Goal: Task Accomplishment & Management: Use online tool/utility

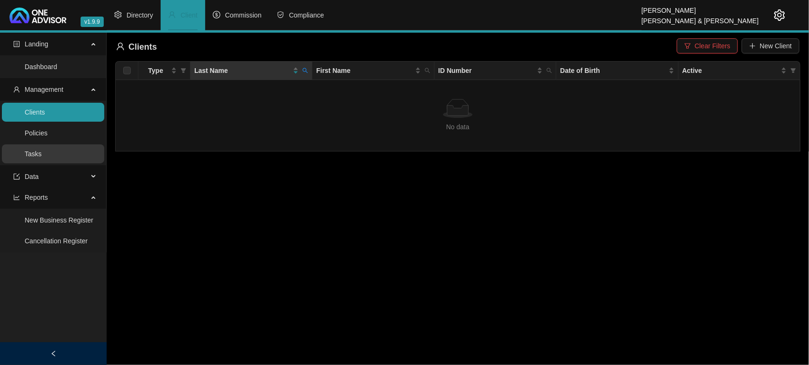
click at [42, 150] on link "Tasks" at bounding box center [33, 154] width 17 height 8
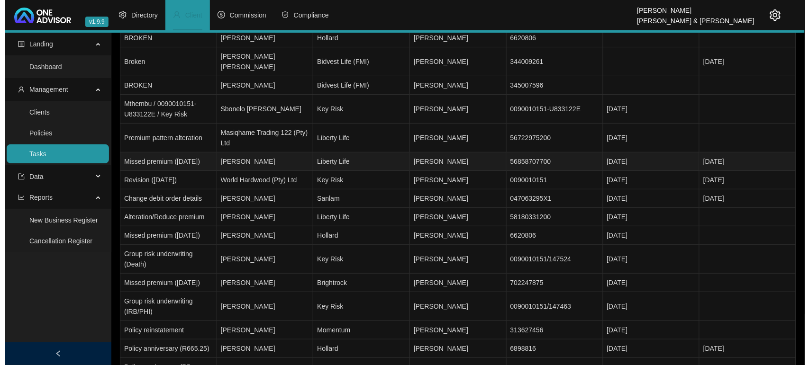
scroll to position [111, 0]
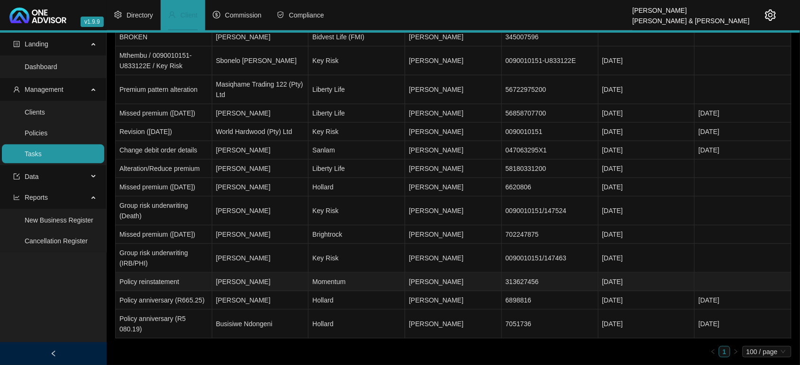
click at [259, 290] on td "[PERSON_NAME]" at bounding box center [260, 282] width 97 height 18
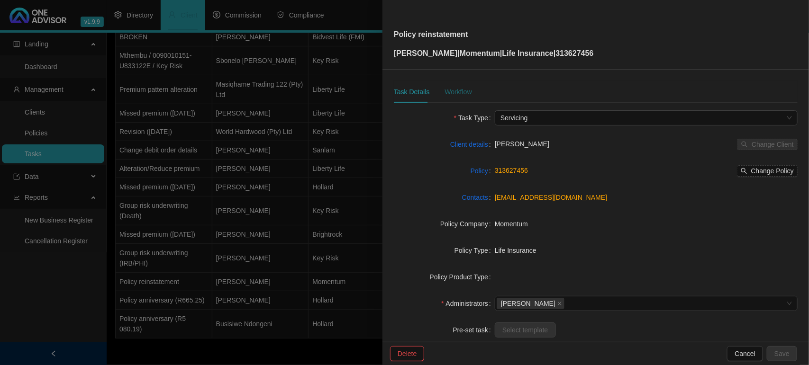
click at [449, 89] on div "Workflow" at bounding box center [457, 92] width 27 height 10
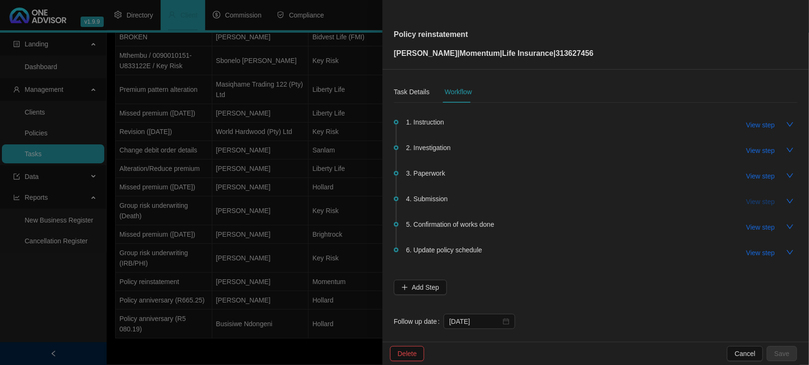
click at [750, 197] on span "View step" at bounding box center [760, 202] width 28 height 10
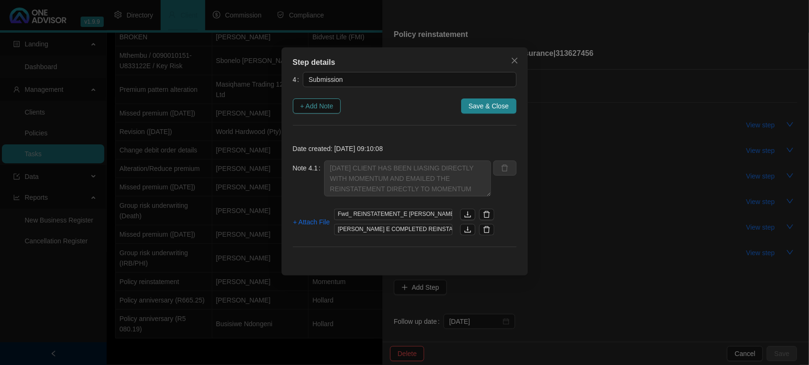
click at [308, 103] on span "+ Add Note" at bounding box center [316, 106] width 33 height 10
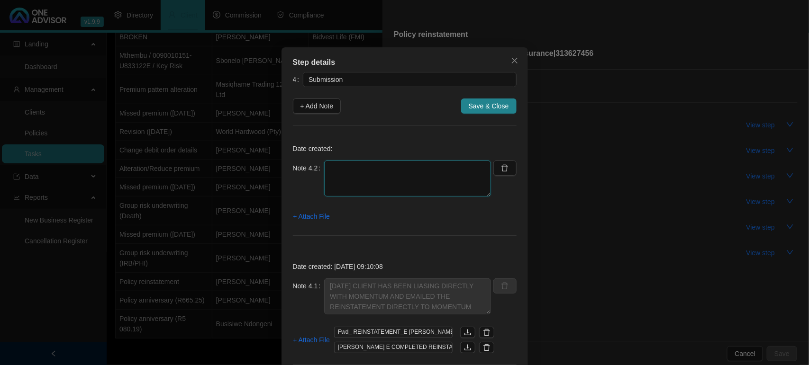
click at [340, 169] on textarea at bounding box center [407, 179] width 167 height 36
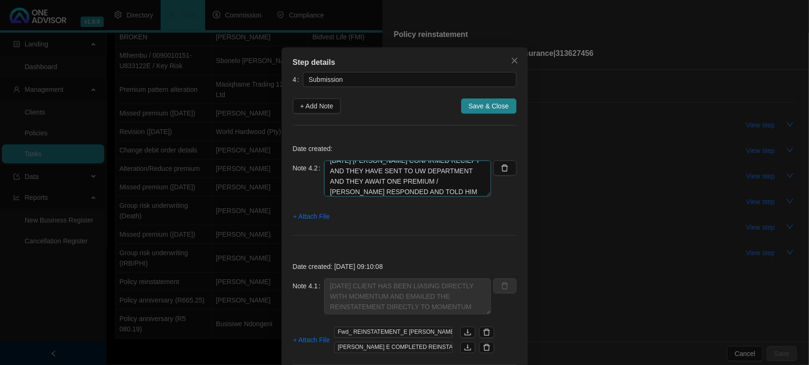
scroll to position [18, 0]
type textarea "[DATE] [PERSON_NAME] CONFIRMED RECIEPT AND THEY HAVE SENT TO UW DEPARTMENT AND …"
click at [327, 216] on div "+ Attach File" at bounding box center [405, 216] width 224 height 15
click at [315, 216] on span "+ Attach File" at bounding box center [311, 216] width 36 height 10
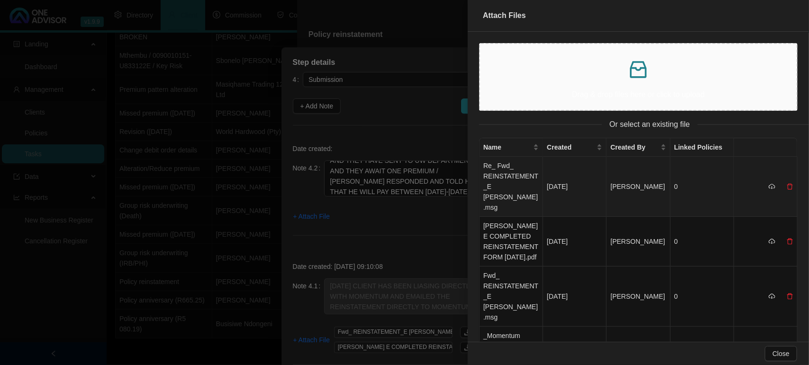
click at [507, 179] on td "Re_ Fwd_ REINSTATEMENT_E [PERSON_NAME].msg" at bounding box center [510, 187] width 63 height 60
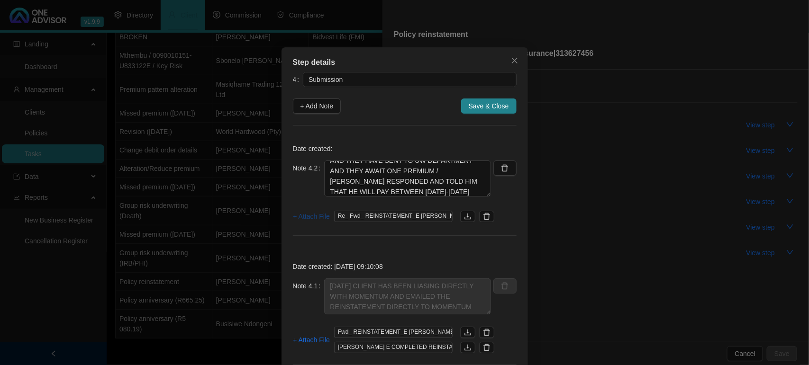
click at [308, 213] on span "+ Attach File" at bounding box center [311, 216] width 36 height 10
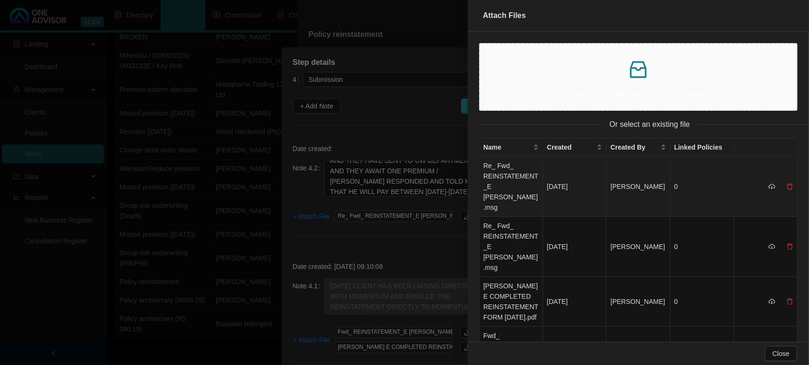
click at [504, 175] on td "Re_ Fwd_ REINSTATEMENT_E [PERSON_NAME].msg" at bounding box center [510, 187] width 63 height 60
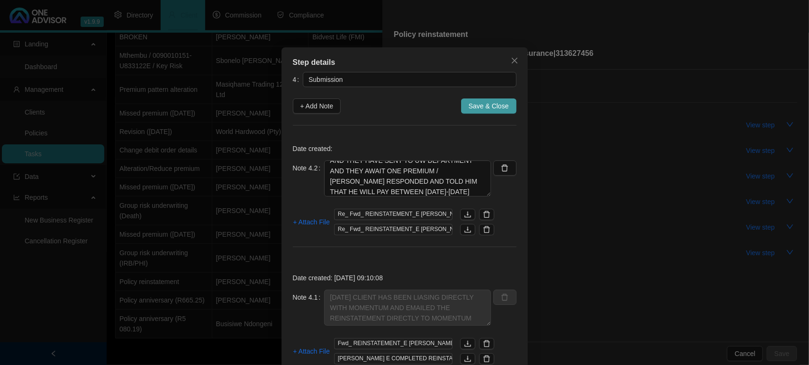
click at [477, 102] on span "Save & Close" at bounding box center [488, 106] width 40 height 10
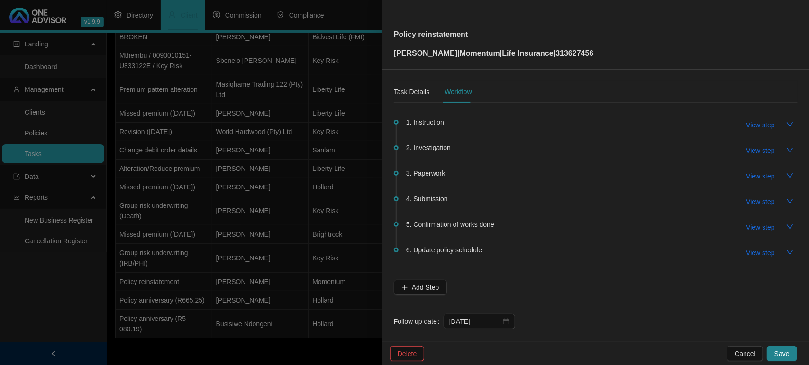
scroll to position [9, 0]
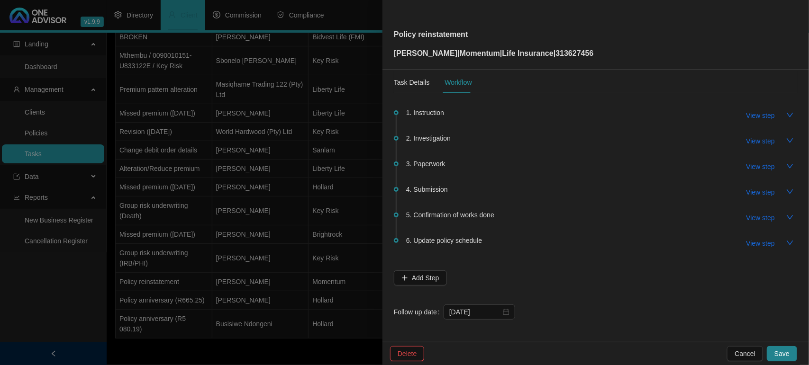
click at [783, 343] on div "Delete Cancel Save" at bounding box center [595, 353] width 426 height 23
click at [783, 351] on span "Save" at bounding box center [781, 354] width 15 height 10
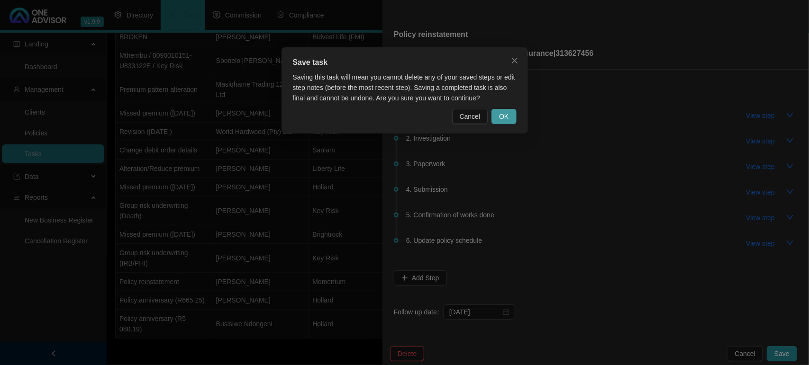
click at [512, 113] on button "OK" at bounding box center [503, 116] width 25 height 15
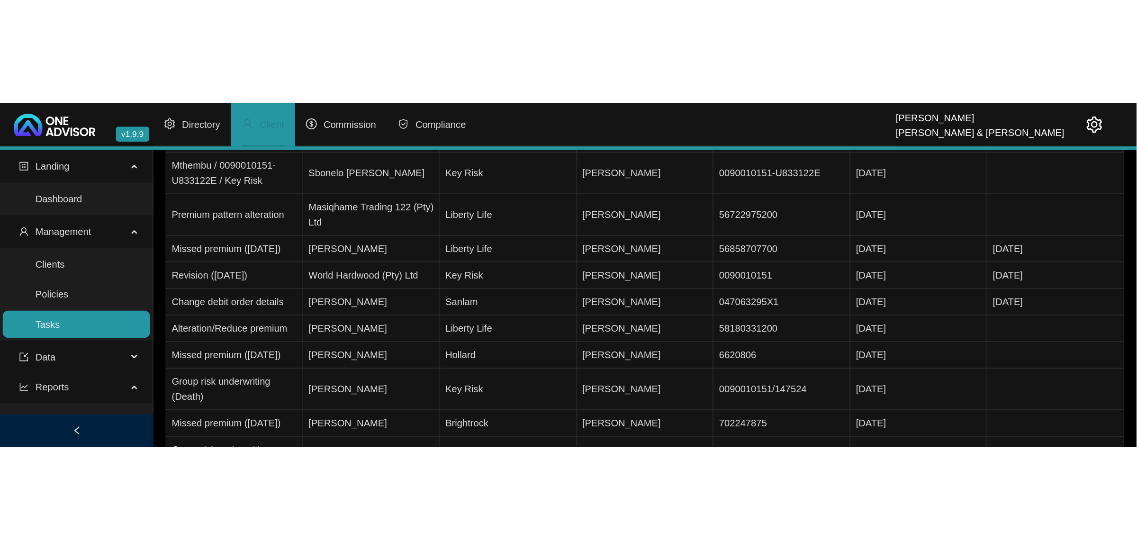
scroll to position [0, 0]
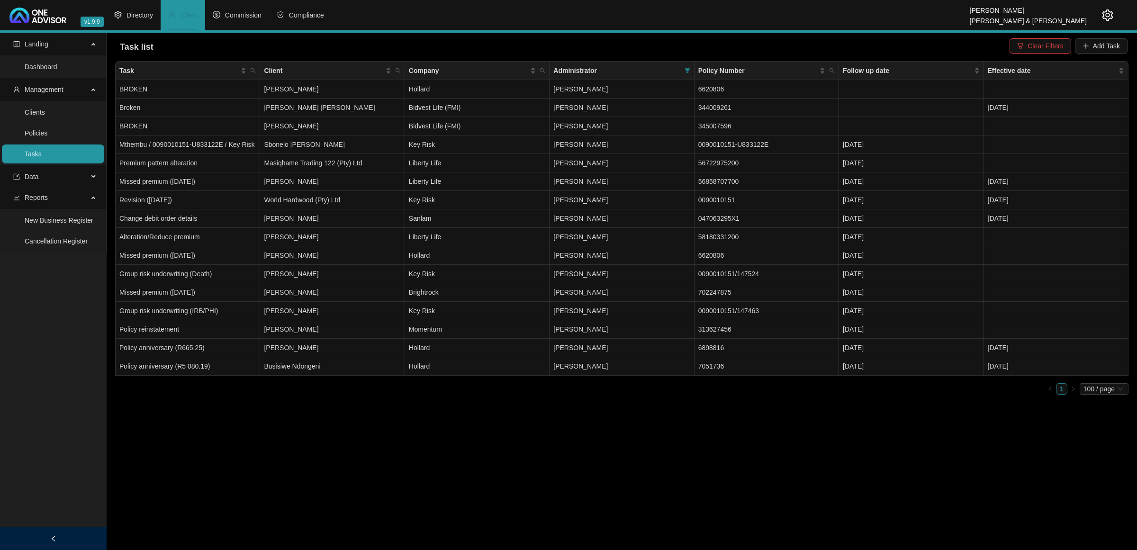
click at [808, 17] on icon "setting" at bounding box center [1107, 14] width 11 height 11
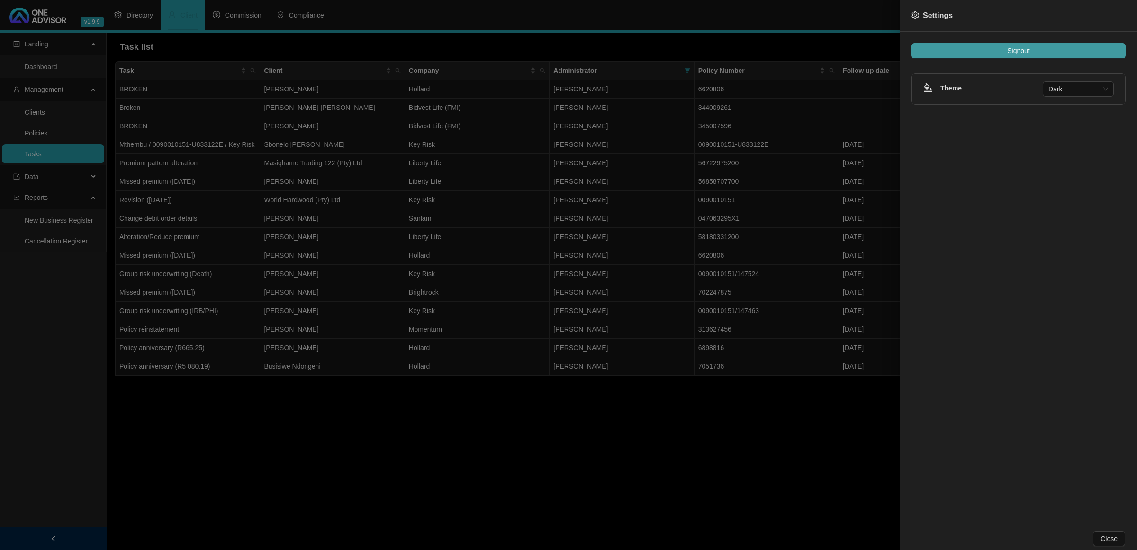
click at [808, 46] on button "Signout" at bounding box center [1018, 50] width 214 height 15
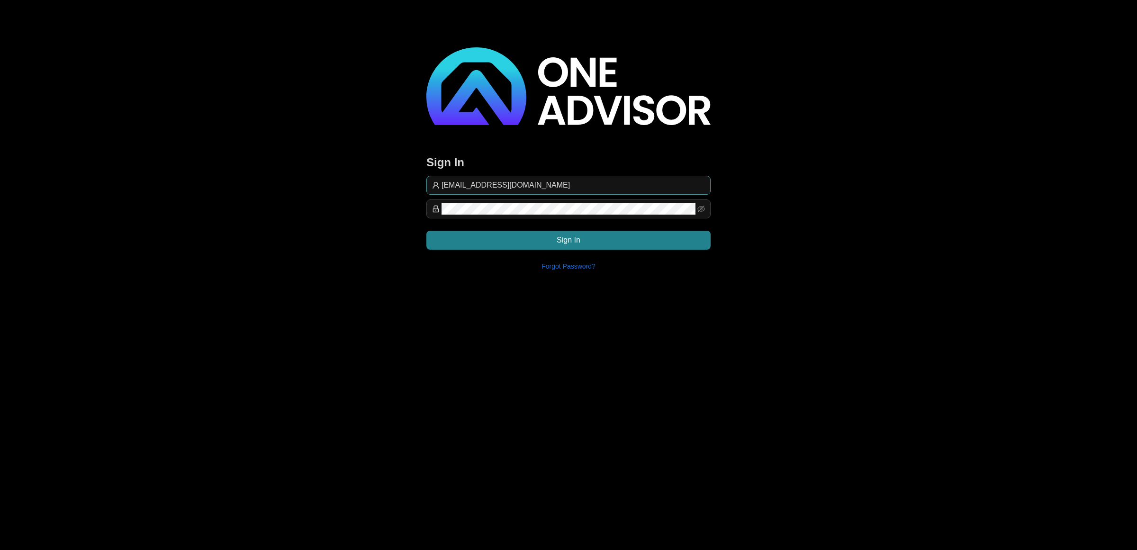
click at [564, 180] on input "[EMAIL_ADDRESS][DOMAIN_NAME]" at bounding box center [572, 185] width 263 height 11
type input "[EMAIL_ADDRESS][DOMAIN_NAME]"
click at [610, 240] on button "Sign In" at bounding box center [568, 240] width 284 height 19
